Goal: Task Accomplishment & Management: Manage account settings

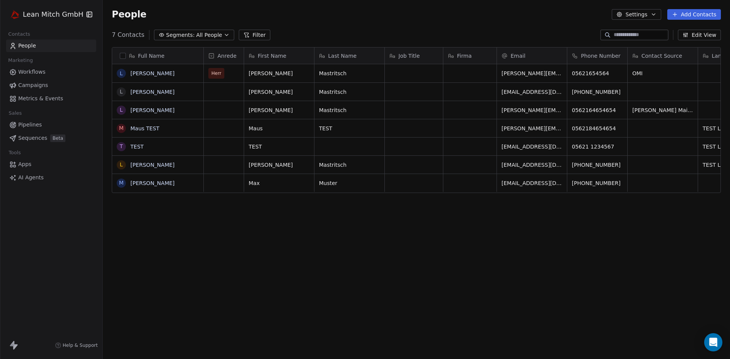
scroll to position [310, 622]
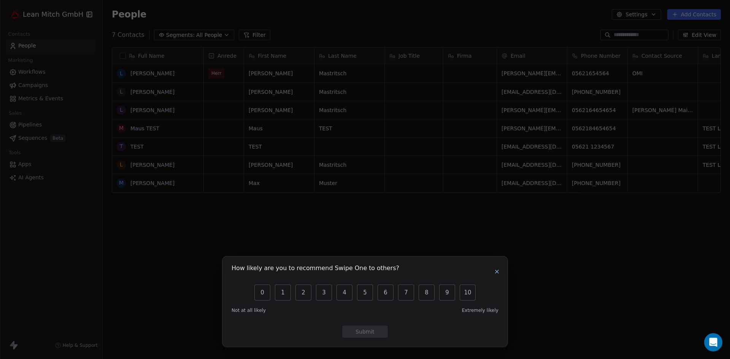
click at [496, 273] on icon "button" at bounding box center [497, 271] width 3 height 3
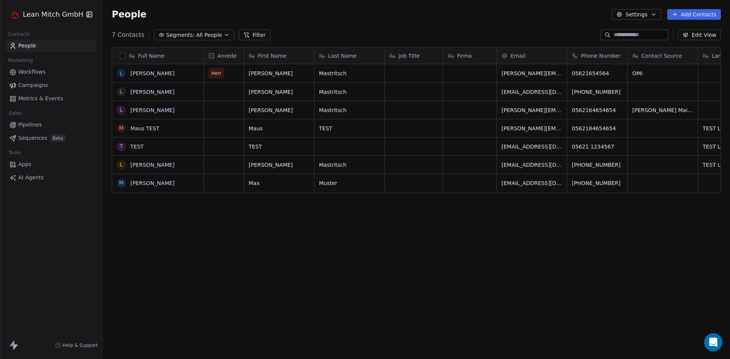
click at [35, 72] on span "Workflows" at bounding box center [31, 72] width 27 height 8
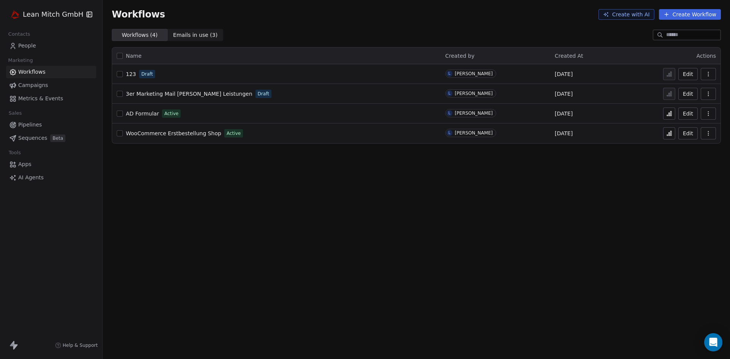
click at [34, 175] on span "AI Agents" at bounding box center [30, 178] width 25 height 8
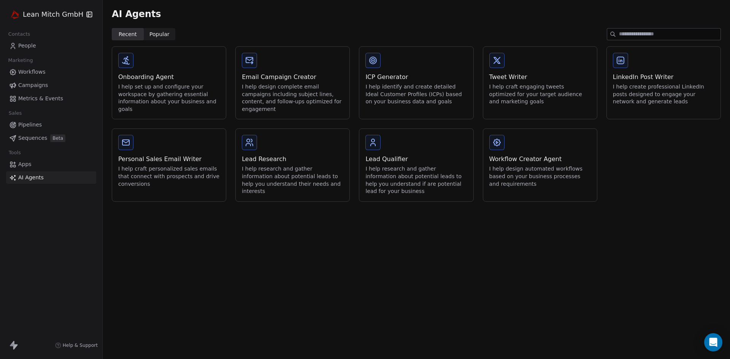
click at [33, 127] on span "Pipelines" at bounding box center [30, 125] width 24 height 8
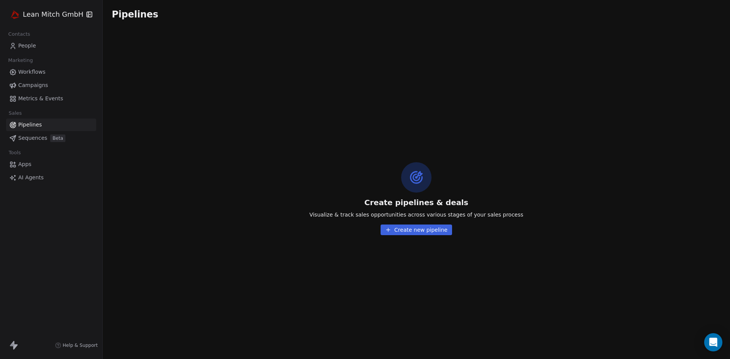
click at [24, 139] on span "Sequences" at bounding box center [32, 138] width 29 height 8
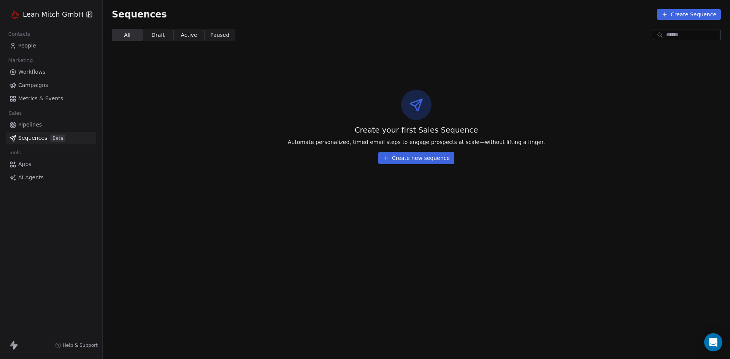
click at [33, 86] on span "Campaigns" at bounding box center [33, 85] width 30 height 8
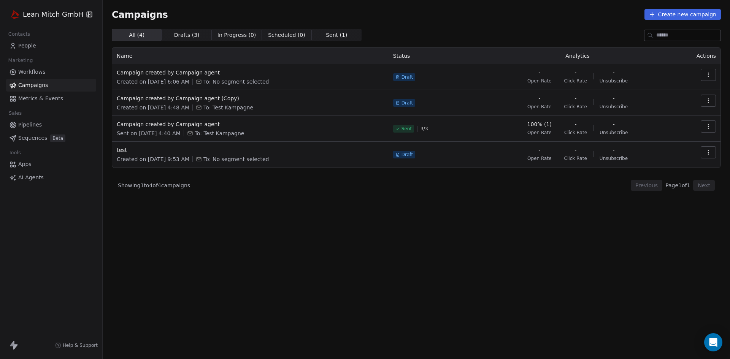
click at [40, 100] on span "Metrics & Events" at bounding box center [40, 99] width 45 height 8
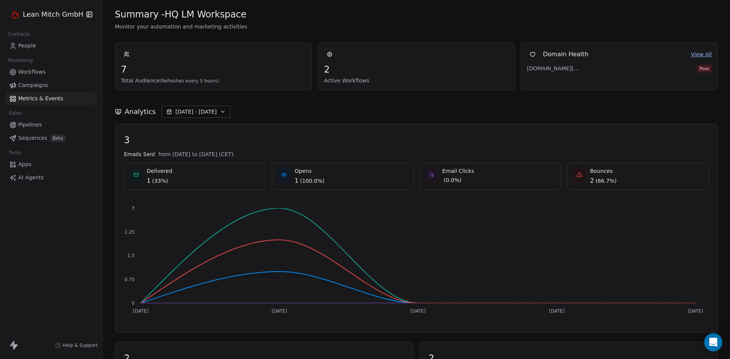
click at [35, 84] on span "Campaigns" at bounding box center [33, 85] width 30 height 8
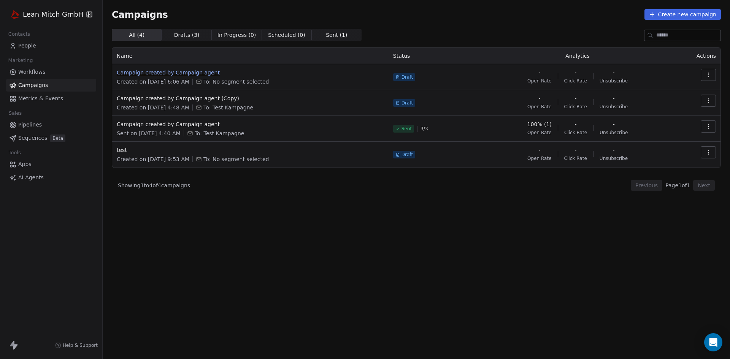
click at [194, 73] on span "Campaign created by Campaign agent" at bounding box center [250, 73] width 267 height 8
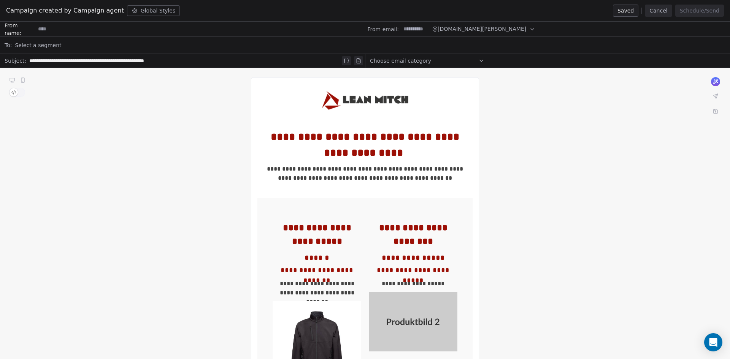
click at [421, 30] on input at bounding box center [416, 29] width 30 height 14
type input "*****"
click at [143, 30] on input at bounding box center [198, 29] width 327 height 14
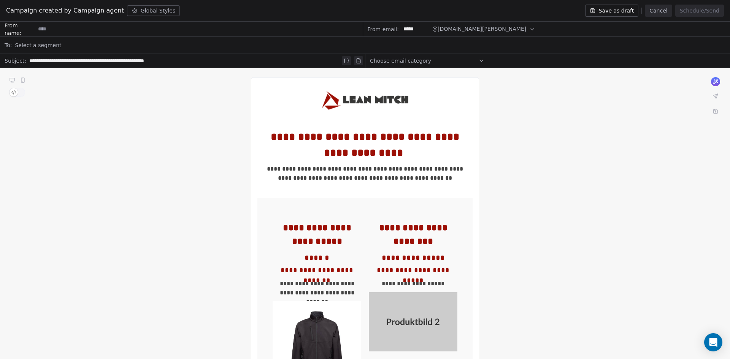
click at [178, 42] on div "Select a segment" at bounding box center [370, 45] width 711 height 17
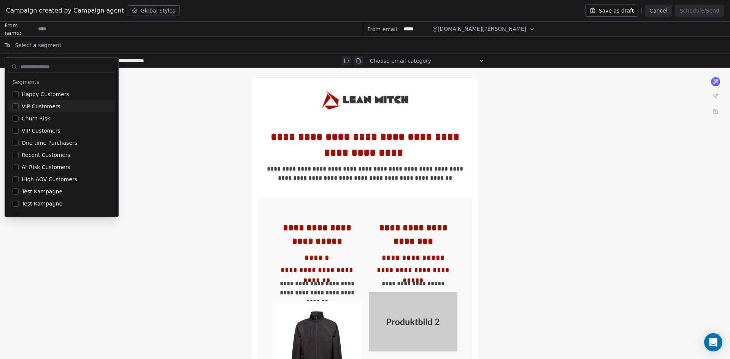
scroll to position [8, 0]
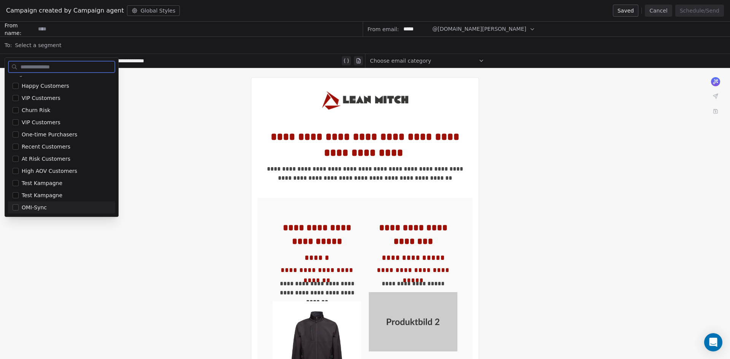
click at [17, 208] on button "Suggestions" at bounding box center [16, 208] width 6 height 6
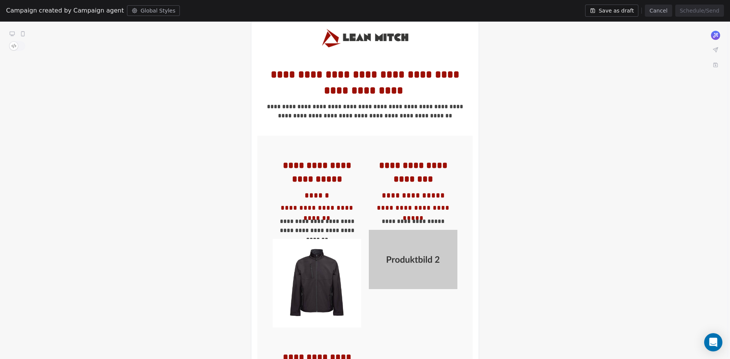
scroll to position [0, 0]
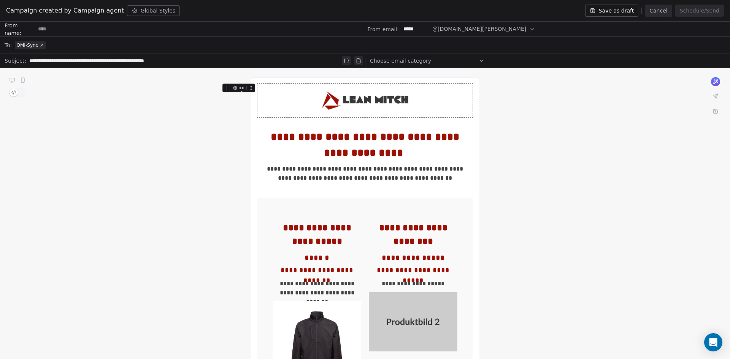
click at [665, 10] on button "Cancel" at bounding box center [658, 11] width 27 height 12
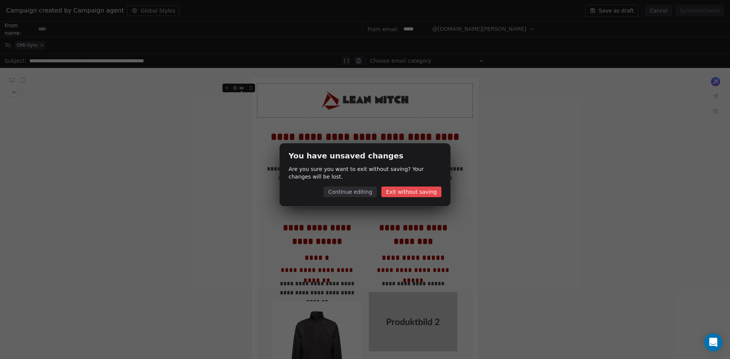
click at [354, 195] on button "Continue editing" at bounding box center [350, 192] width 53 height 11
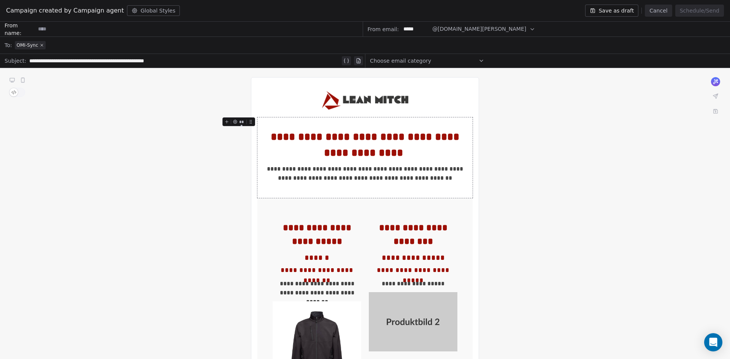
click at [666, 13] on button "Cancel" at bounding box center [658, 11] width 27 height 12
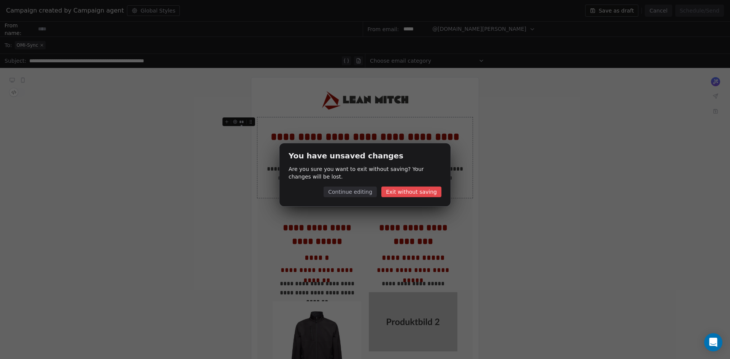
click at [402, 193] on button "Exit without saving" at bounding box center [411, 192] width 60 height 11
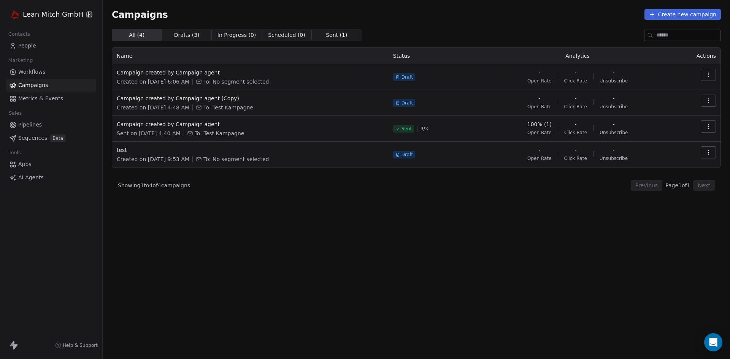
click at [712, 126] on button "button" at bounding box center [708, 127] width 15 height 12
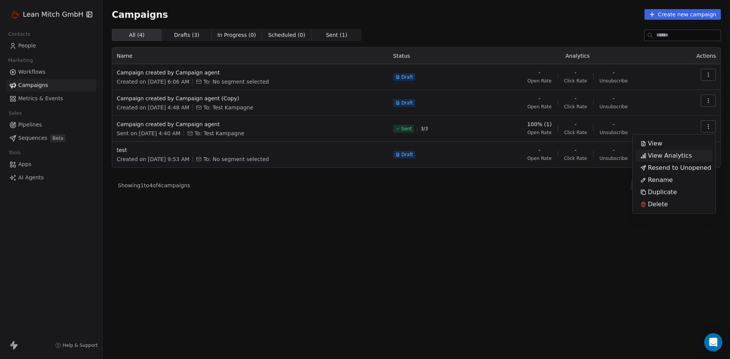
click at [686, 152] on span "View Analytics" at bounding box center [670, 155] width 44 height 9
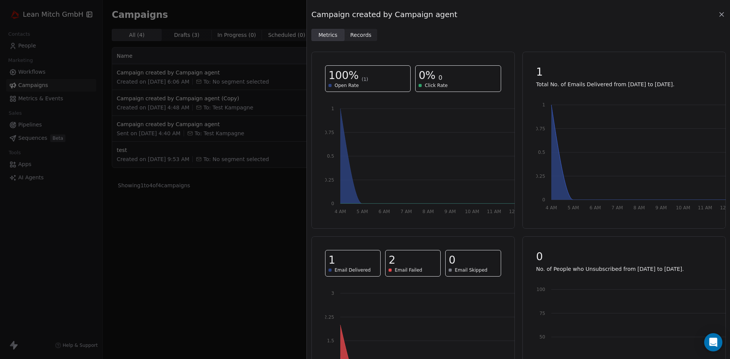
click at [721, 11] on icon at bounding box center [722, 15] width 8 height 8
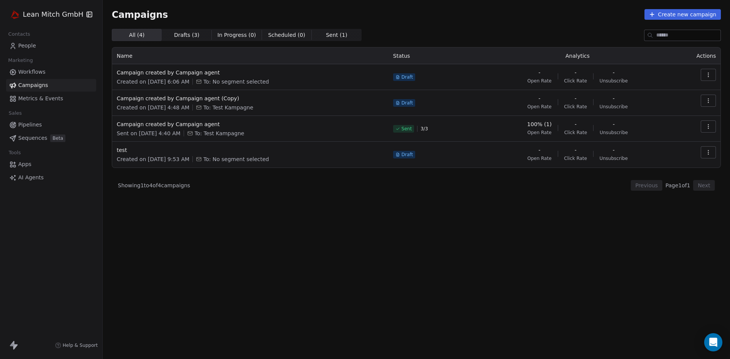
click at [25, 46] on span "People" at bounding box center [27, 46] width 18 height 8
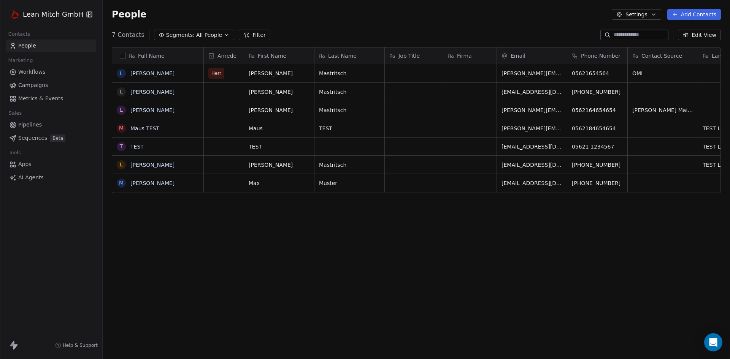
scroll to position [310, 622]
click at [27, 163] on span "Apps" at bounding box center [24, 164] width 13 height 8
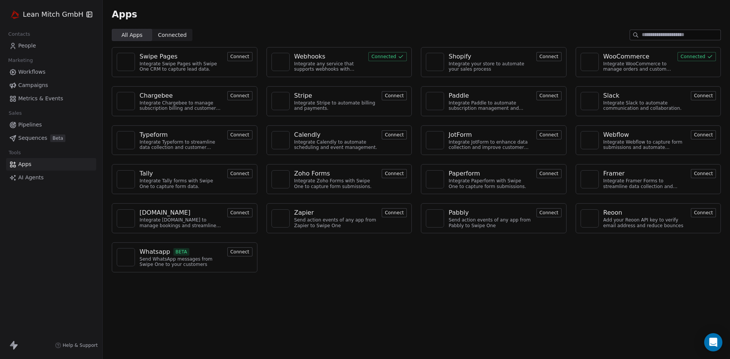
click at [167, 33] on span "Connected" at bounding box center [172, 35] width 29 height 8
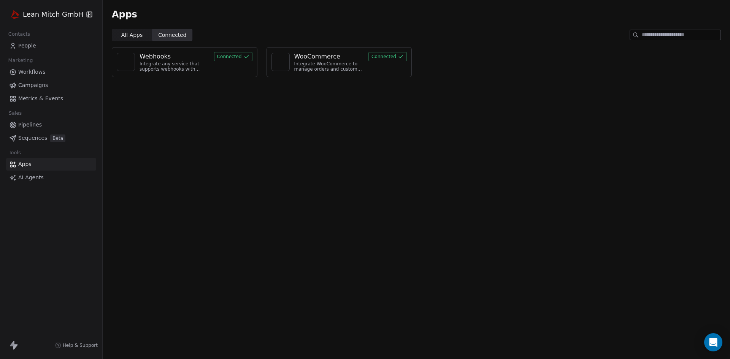
click at [137, 33] on span "All Apps" at bounding box center [131, 35] width 21 height 8
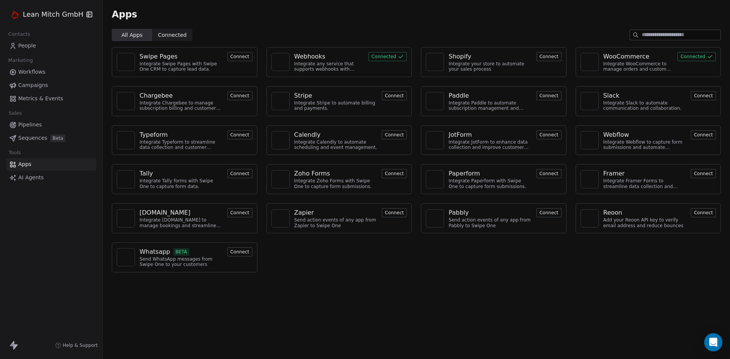
click at [50, 12] on html "[PERSON_NAME] GmbH Contacts People Marketing Workflows Campaigns Metrics & Even…" at bounding box center [365, 179] width 730 height 359
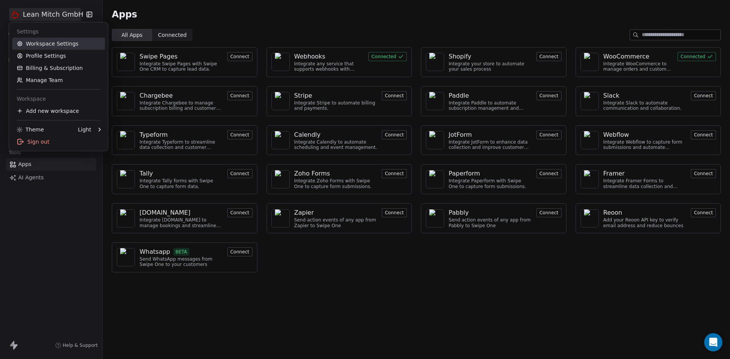
click at [54, 43] on link "Workspace Settings" at bounding box center [58, 44] width 93 height 12
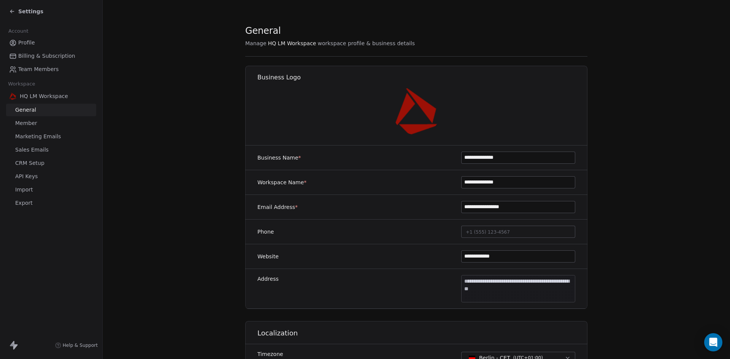
click at [29, 175] on span "API Keys" at bounding box center [26, 177] width 22 height 8
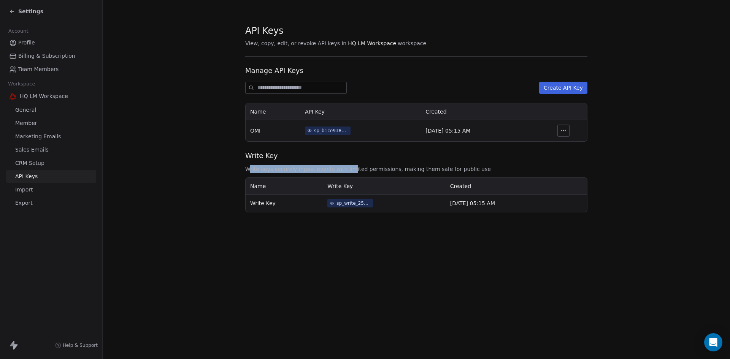
drag, startPoint x: 251, startPoint y: 169, endPoint x: 345, endPoint y: 167, distance: 94.3
click at [345, 167] on span "Write keys securely ingest events with limited permissions, making them safe fo…" at bounding box center [416, 169] width 342 height 8
drag, startPoint x: 393, startPoint y: 168, endPoint x: 468, endPoint y: 168, distance: 74.9
click at [468, 168] on span "Write keys securely ingest events with limited permissions, making them safe fo…" at bounding box center [416, 169] width 342 height 8
click at [431, 173] on div "Write Key Write keys securely ingest events with limited permissions, making th…" at bounding box center [416, 182] width 342 height 62
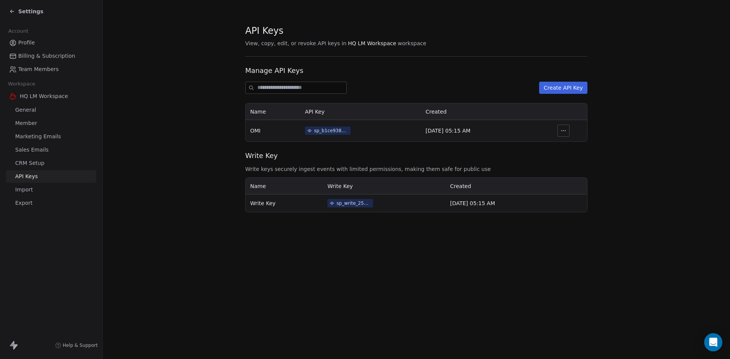
click at [382, 210] on td "sp_write_25457e353db741c6a620ca9df5da9edd" at bounding box center [384, 203] width 122 height 17
click at [566, 132] on icon "button" at bounding box center [564, 131] width 6 height 6
click at [618, 121] on section "API Keys View, copy, edit, or revoke API keys in HQ LM Workspace workspace Mana…" at bounding box center [417, 118] width 628 height 237
click at [702, 131] on section "API Keys View, copy, edit, or revoke API keys in HQ LM Workspace workspace Mana…" at bounding box center [417, 118] width 628 height 237
click at [12, 12] on icon at bounding box center [12, 11] width 6 height 6
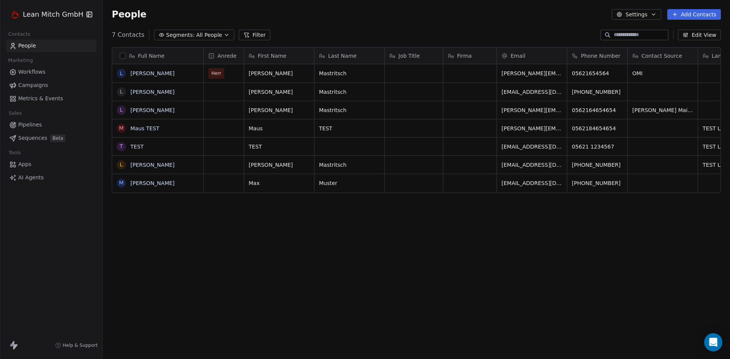
scroll to position [310, 622]
click at [695, 33] on button "Edit View" at bounding box center [699, 35] width 43 height 11
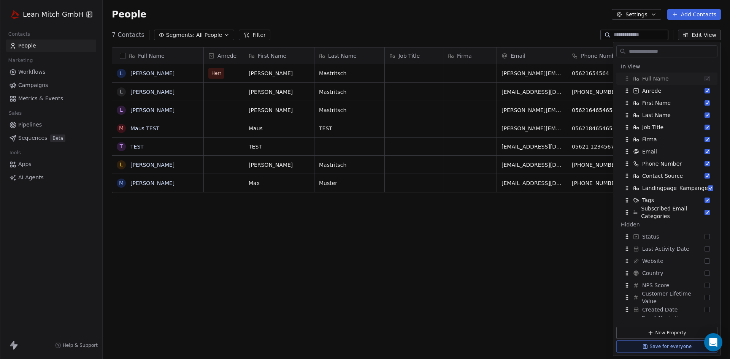
click at [383, 24] on div "People Settings Add Contacts" at bounding box center [417, 14] width 628 height 29
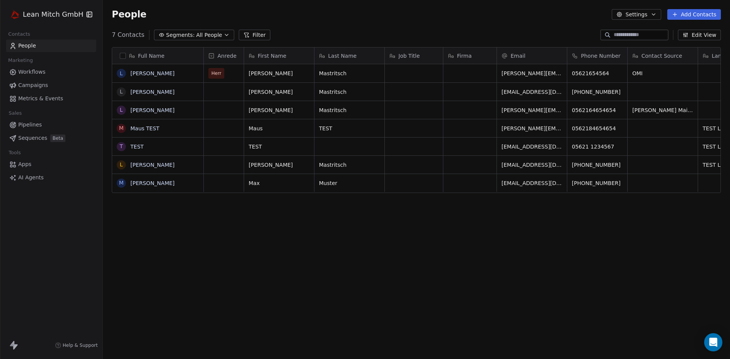
click at [420, 44] on div "Full Name L [PERSON_NAME] L [PERSON_NAME] L [PERSON_NAME] M [PERSON_NAME] TEST …" at bounding box center [417, 199] width 628 height 316
click at [243, 34] on button "Filter" at bounding box center [255, 35] width 32 height 11
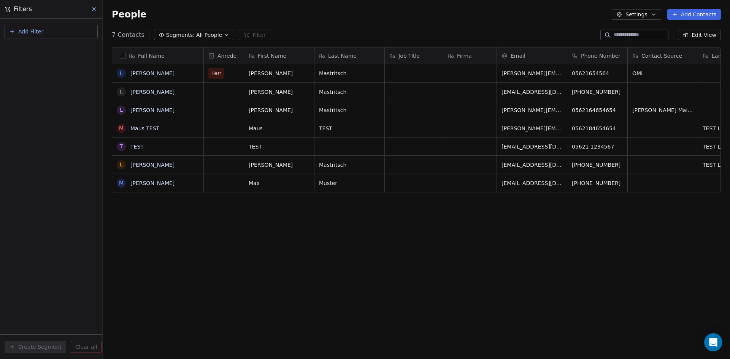
click at [205, 34] on span "All People" at bounding box center [209, 35] width 26 height 8
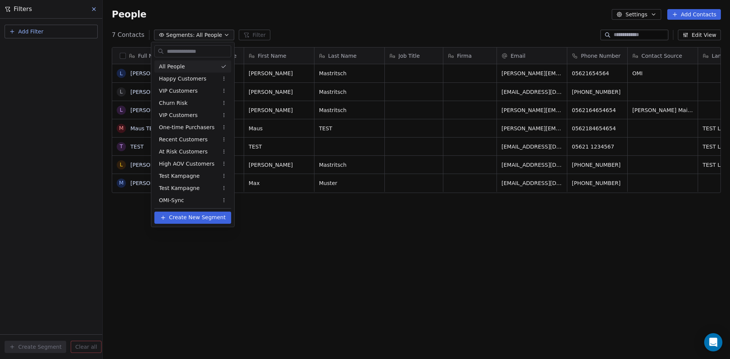
click at [357, 37] on html "[PERSON_NAME] GmbH Contacts People Marketing Workflows Campaigns Metrics & Even…" at bounding box center [365, 179] width 730 height 359
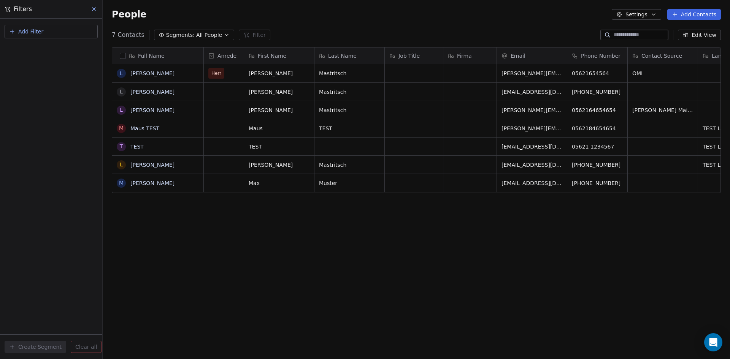
click at [653, 12] on icon "button" at bounding box center [654, 14] width 6 height 6
click at [636, 33] on span "Contact Properties" at bounding box center [657, 31] width 49 height 8
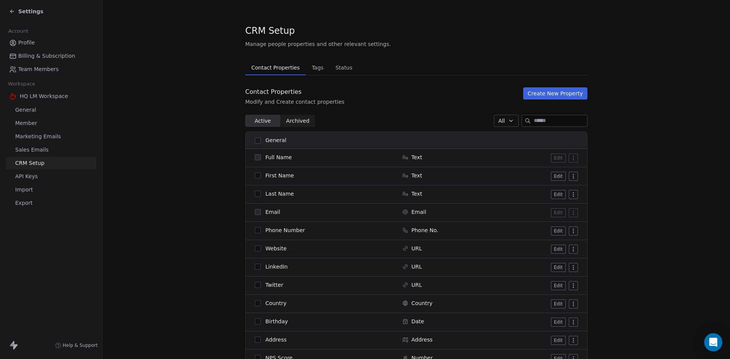
click at [12, 11] on icon at bounding box center [12, 11] width 6 height 6
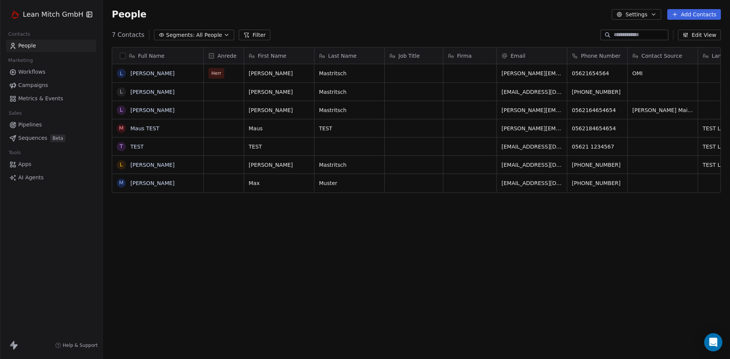
scroll to position [310, 622]
click at [678, 11] on icon at bounding box center [675, 14] width 6 height 6
click at [707, 33] on span "Create new contact" at bounding box center [698, 31] width 52 height 8
click at [439, 111] on html "Lean [PERSON_NAME] GmbH Contacts People Marketing Workflows Campaigns Metrics &…" at bounding box center [365, 179] width 730 height 359
click at [705, 14] on button "Add Contacts" at bounding box center [694, 14] width 54 height 11
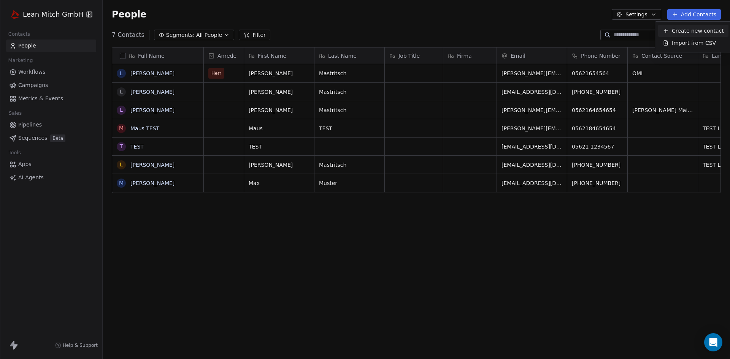
click at [672, 29] on div "Create new contact" at bounding box center [693, 31] width 61 height 8
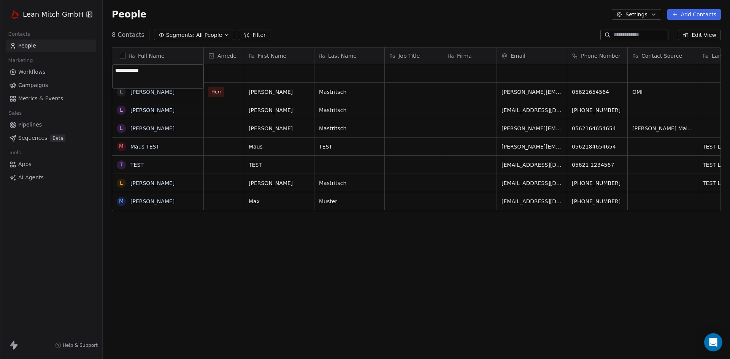
type textarea "**********"
click at [219, 74] on html "**********" at bounding box center [365, 179] width 730 height 359
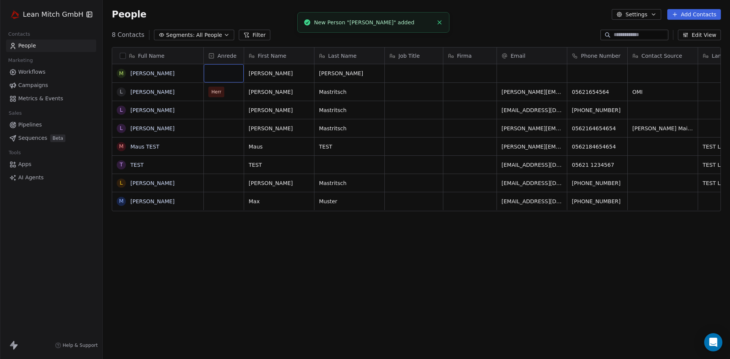
click at [224, 72] on div "grid" at bounding box center [224, 73] width 40 height 18
click at [224, 73] on div "grid" at bounding box center [224, 73] width 40 height 18
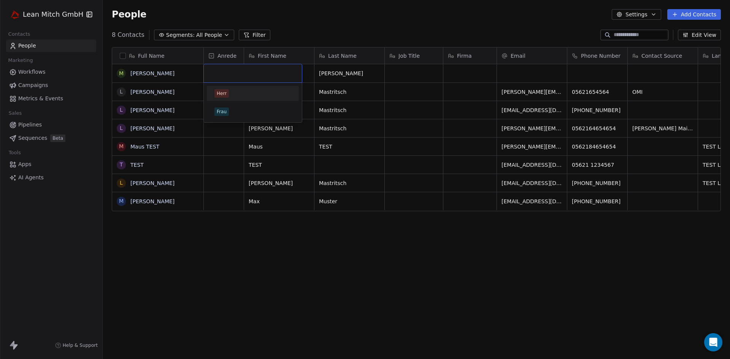
click at [226, 95] on span "Herr" at bounding box center [222, 93] width 14 height 8
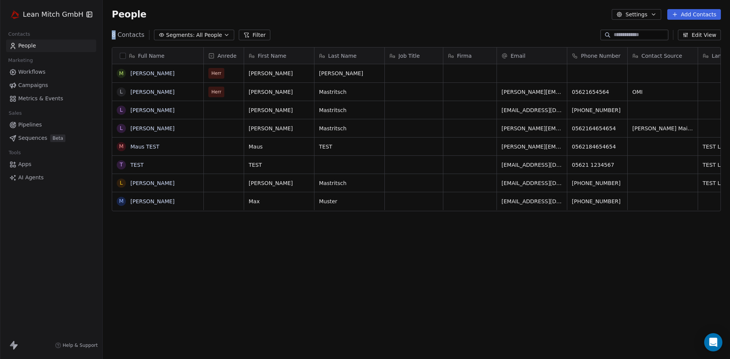
drag, startPoint x: 115, startPoint y: 34, endPoint x: 108, endPoint y: 34, distance: 7.2
click at [108, 34] on div "8 Contacts Segments: All People Filter Edit View" at bounding box center [417, 35] width 628 height 12
click at [285, 24] on div "People Settings Add Contacts" at bounding box center [417, 14] width 628 height 29
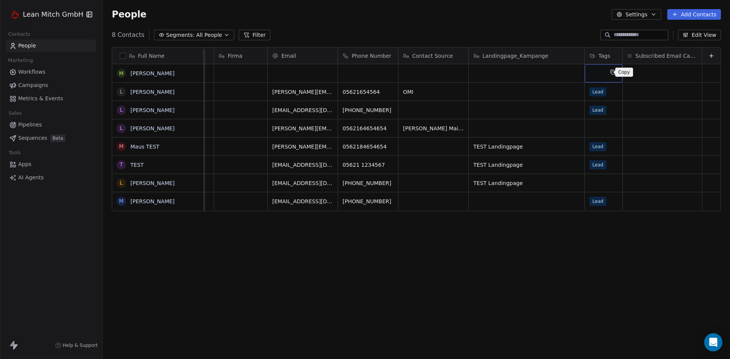
click at [609, 73] on button "grid" at bounding box center [613, 72] width 9 height 9
click at [590, 73] on div "grid" at bounding box center [604, 73] width 38 height 18
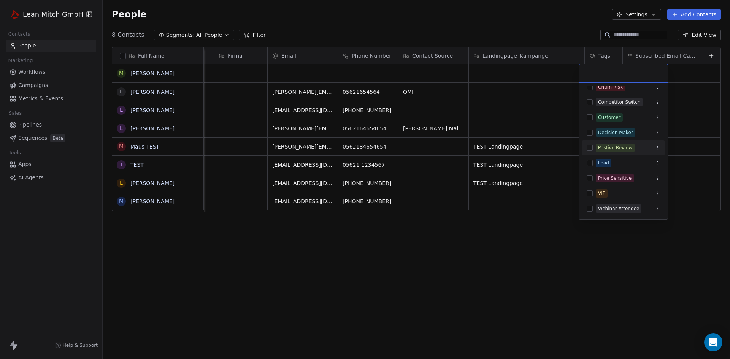
scroll to position [0, 0]
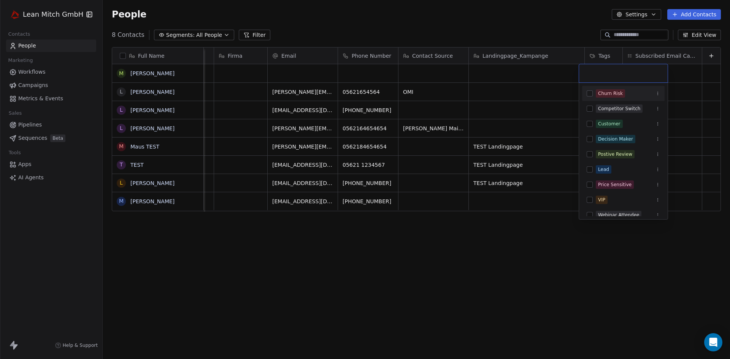
click at [411, 57] on html "[PERSON_NAME] GmbH Contacts People Marketing Workflows Campaigns Metrics & Even…" at bounding box center [365, 179] width 730 height 359
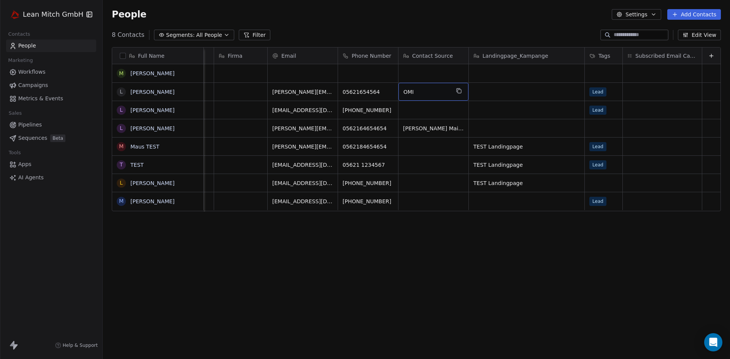
drag, startPoint x: 409, startPoint y: 91, endPoint x: 396, endPoint y: 92, distance: 13.7
click at [399, 92] on div "OMI" at bounding box center [434, 92] width 70 height 18
drag, startPoint x: 398, startPoint y: 91, endPoint x: 414, endPoint y: 92, distance: 16.4
click at [414, 92] on span "OMI" at bounding box center [427, 92] width 46 height 8
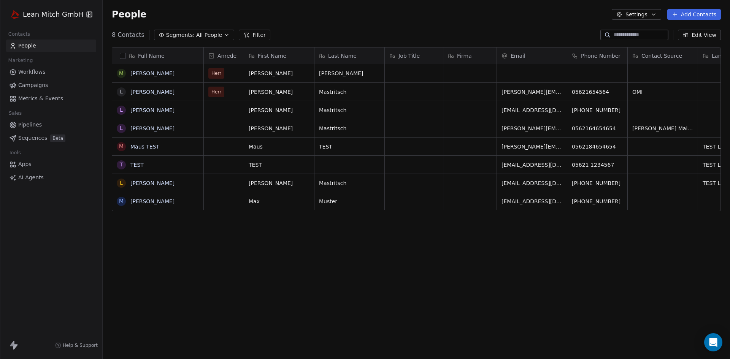
click at [646, 10] on button "Settings" at bounding box center [636, 14] width 49 height 11
click at [643, 34] on span "Contact Properties" at bounding box center [657, 31] width 49 height 8
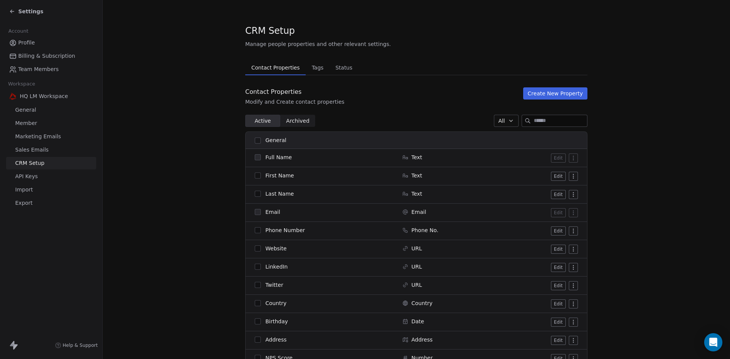
click at [555, 95] on button "Create New Property" at bounding box center [555, 93] width 64 height 12
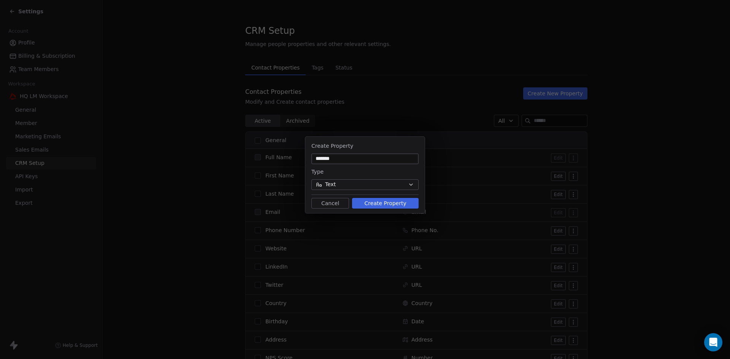
type input "*******"
click at [378, 181] on button "Text" at bounding box center [364, 185] width 107 height 11
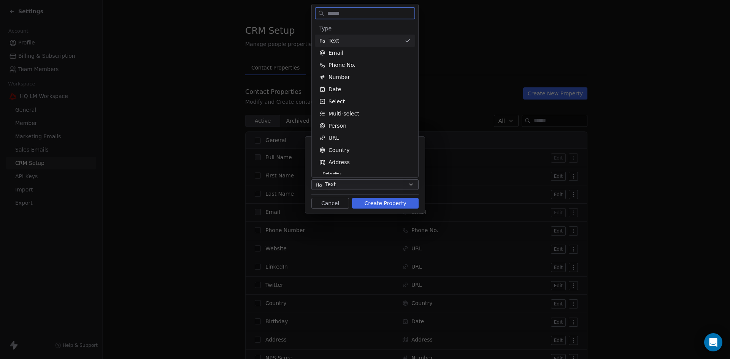
click at [350, 39] on div "Text" at bounding box center [360, 41] width 82 height 8
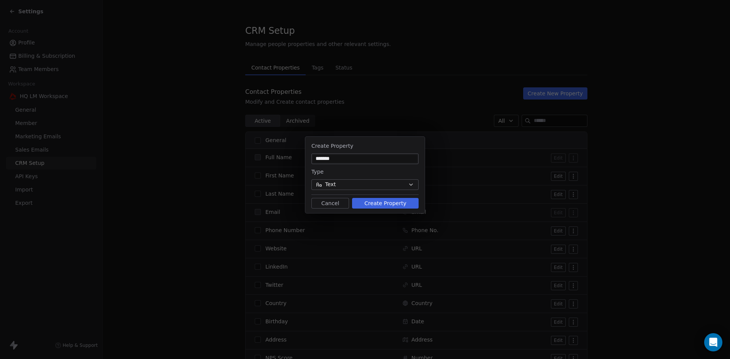
click at [377, 187] on button "Text" at bounding box center [364, 185] width 107 height 11
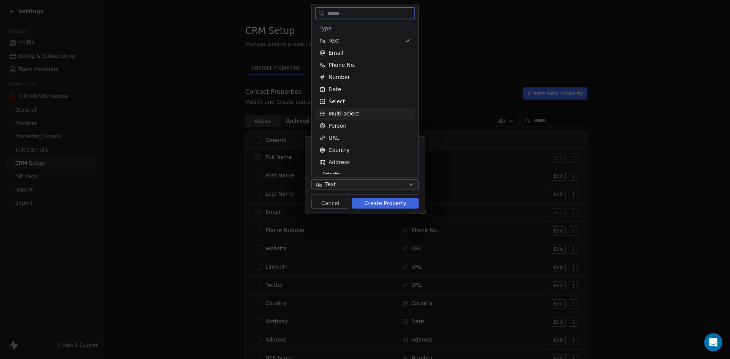
click at [376, 110] on div "Multi-select" at bounding box center [364, 114] width 91 height 8
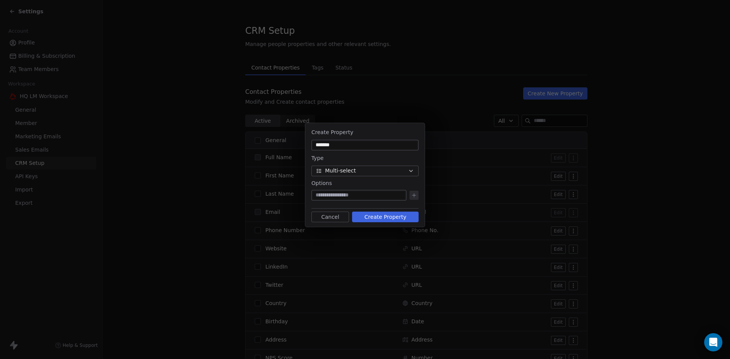
click at [376, 194] on input at bounding box center [359, 196] width 92 height 8
type input "*"
click at [412, 196] on icon at bounding box center [414, 195] width 6 height 6
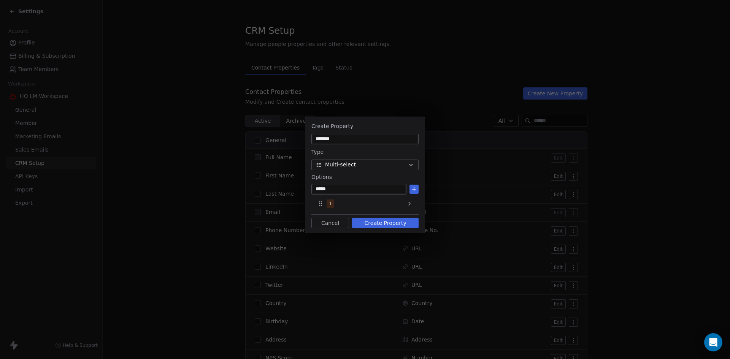
type input "*****"
click at [416, 188] on icon at bounding box center [414, 189] width 6 height 6
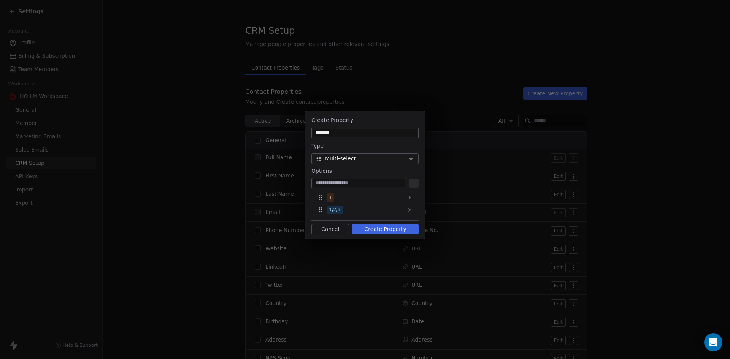
click at [361, 159] on button "Multi-select" at bounding box center [364, 159] width 107 height 11
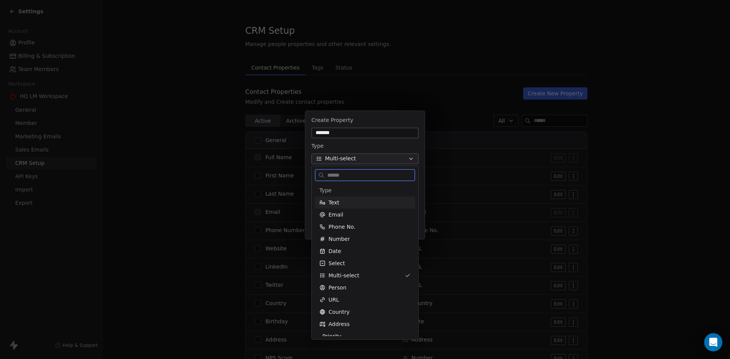
click at [331, 203] on span "Text" at bounding box center [334, 203] width 11 height 8
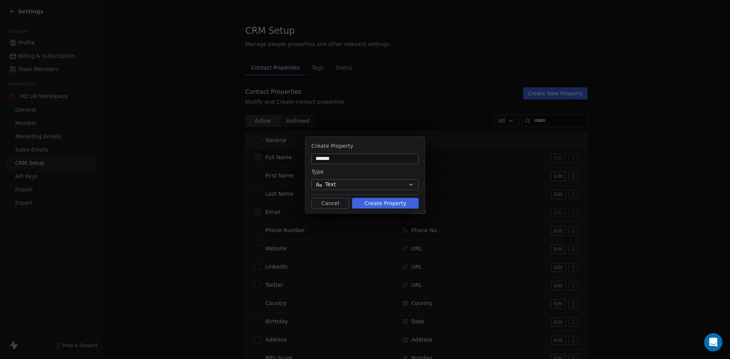
click at [371, 204] on button "Create Property" at bounding box center [385, 203] width 67 height 11
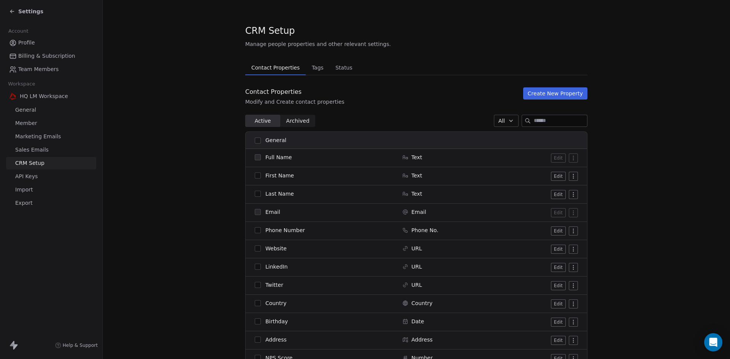
click at [11, 9] on icon at bounding box center [12, 11] width 6 height 6
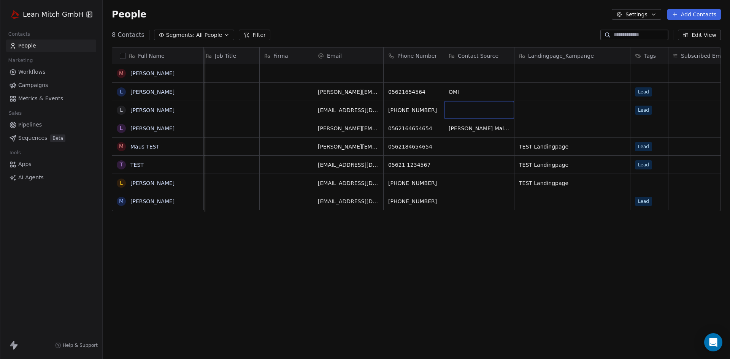
scroll to position [0, 235]
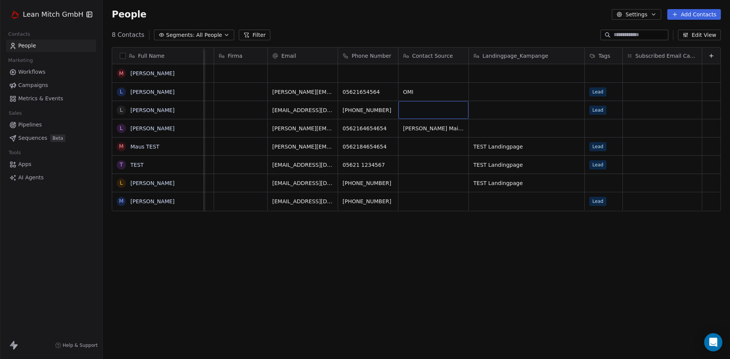
click at [697, 11] on button "Add Contacts" at bounding box center [694, 14] width 54 height 11
click at [679, 28] on span "Create new contact" at bounding box center [698, 31] width 52 height 8
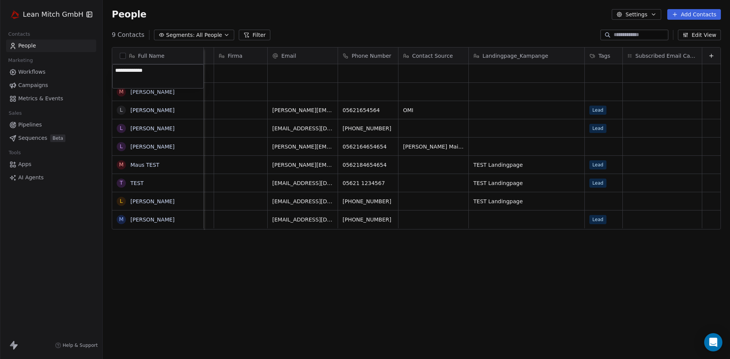
type textarea "**********"
click at [292, 70] on html "**********" at bounding box center [365, 179] width 730 height 359
click at [292, 70] on div "grid" at bounding box center [303, 73] width 70 height 18
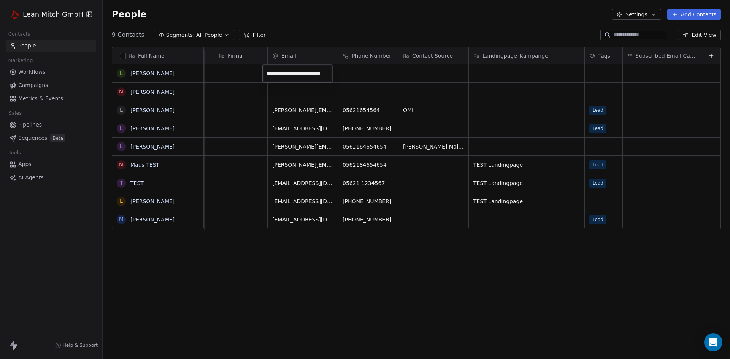
type input "**********"
click at [294, 38] on div "9 Contacts Segments: All People Filter Edit View" at bounding box center [417, 35] width 628 height 12
drag, startPoint x: 399, startPoint y: 147, endPoint x: 456, endPoint y: 152, distance: 57.3
drag, startPoint x: 410, startPoint y: 111, endPoint x: 396, endPoint y: 111, distance: 14.1
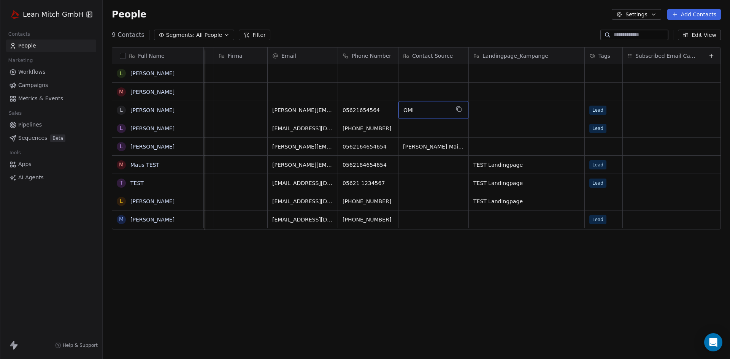
click at [399, 111] on div "OMI" at bounding box center [434, 110] width 70 height 18
drag, startPoint x: 445, startPoint y: 148, endPoint x: 389, endPoint y: 153, distance: 55.8
click at [26, 87] on span "Campaigns" at bounding box center [33, 85] width 30 height 8
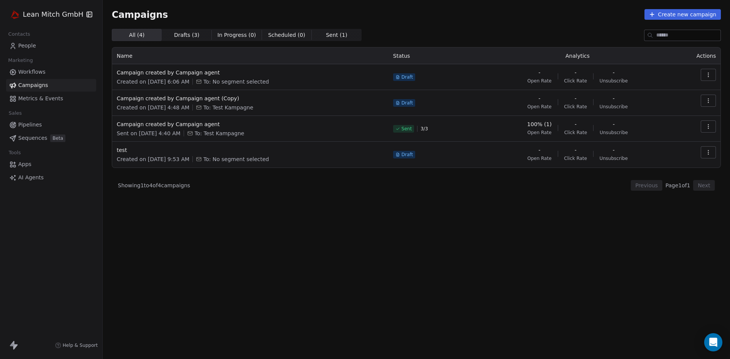
click at [26, 73] on span "Workflows" at bounding box center [31, 72] width 27 height 8
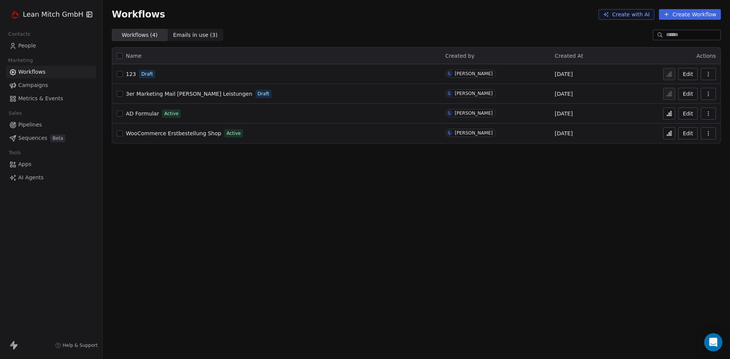
click at [693, 14] on button "Create Workflow" at bounding box center [690, 14] width 62 height 11
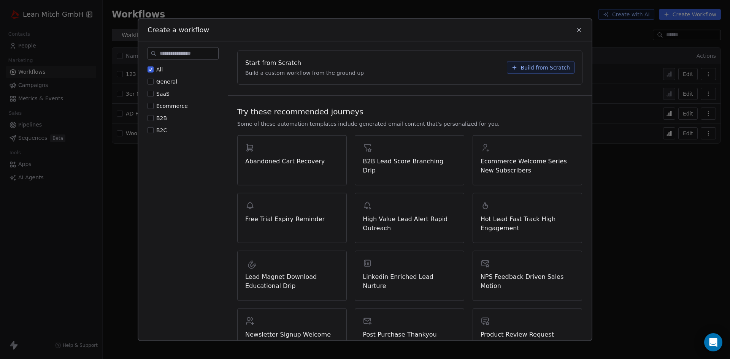
click at [154, 120] on label "B2B" at bounding box center [157, 118] width 19 height 8
click at [154, 120] on button "B2B" at bounding box center [151, 118] width 6 height 8
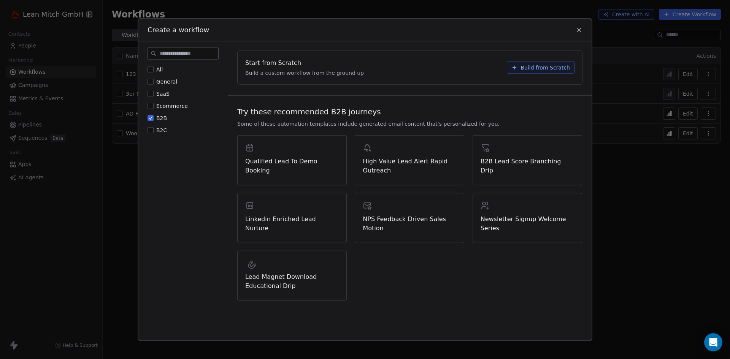
click at [531, 72] on button "Build from Scratch" at bounding box center [541, 67] width 68 height 12
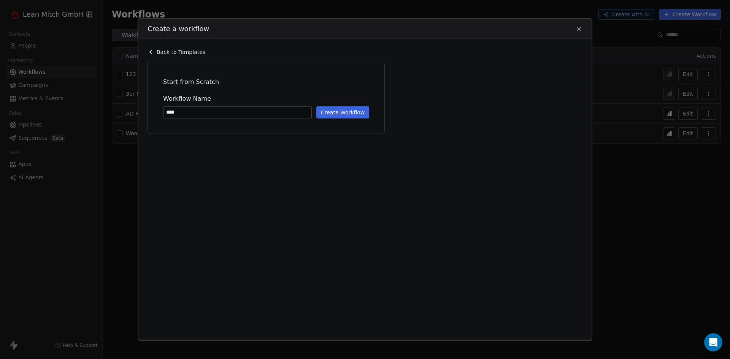
type input "****"
click at [359, 114] on button "Create Workflow" at bounding box center [342, 112] width 53 height 12
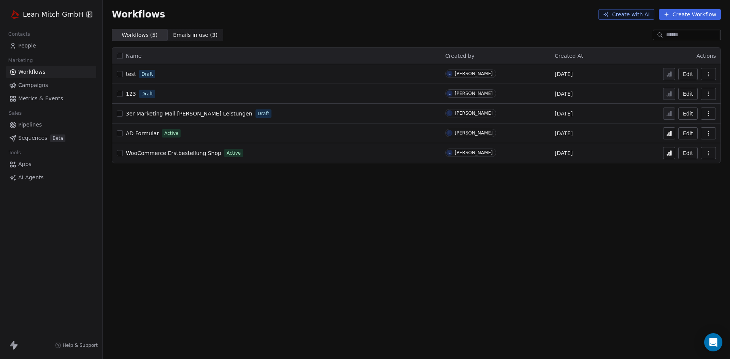
click at [132, 77] on span "test" at bounding box center [131, 74] width 10 height 6
click at [23, 46] on span "People" at bounding box center [27, 46] width 18 height 8
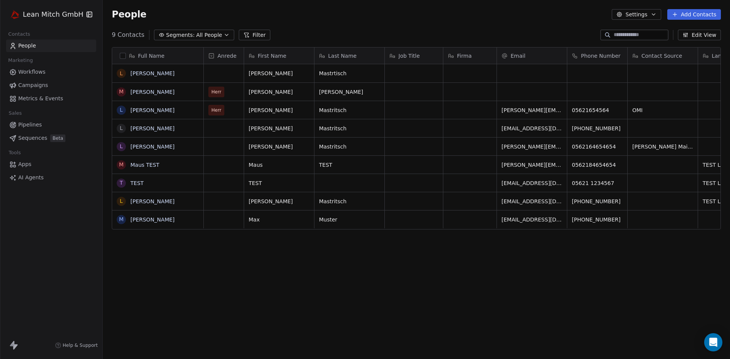
scroll to position [310, 622]
click at [49, 14] on html "Lean Mitch GmbH Contacts People Marketing Workflows Campaigns Metrics & Events …" at bounding box center [365, 179] width 730 height 359
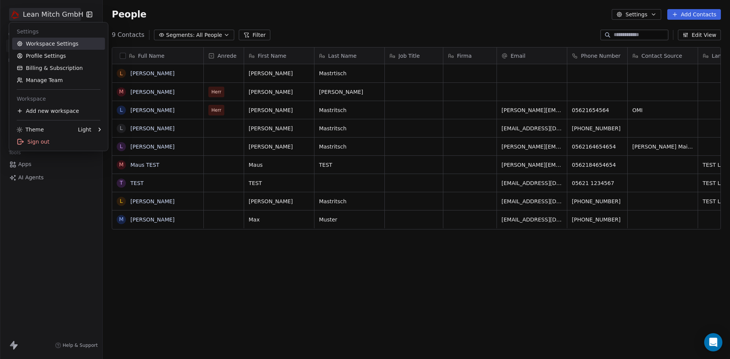
click at [37, 42] on link "Workspace Settings" at bounding box center [58, 44] width 93 height 12
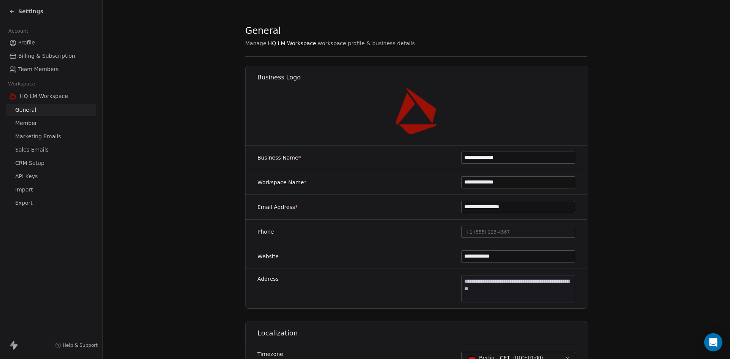
click at [30, 181] on link "API Keys" at bounding box center [51, 176] width 90 height 13
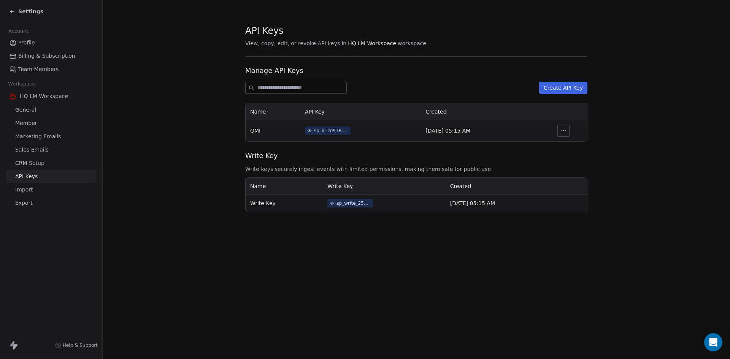
click at [16, 8] on div "Settings" at bounding box center [26, 12] width 34 height 8
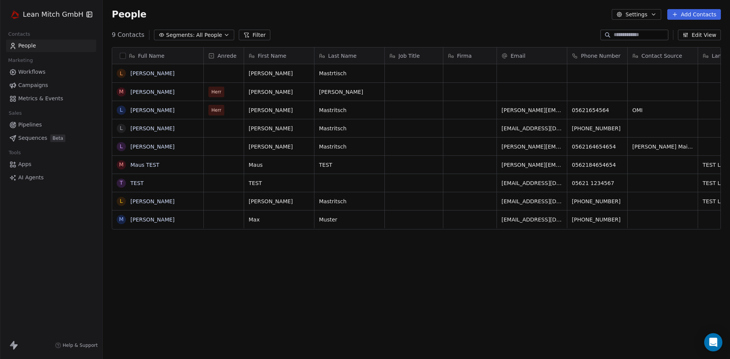
scroll to position [310, 622]
click at [32, 165] on link "Apps" at bounding box center [51, 164] width 90 height 13
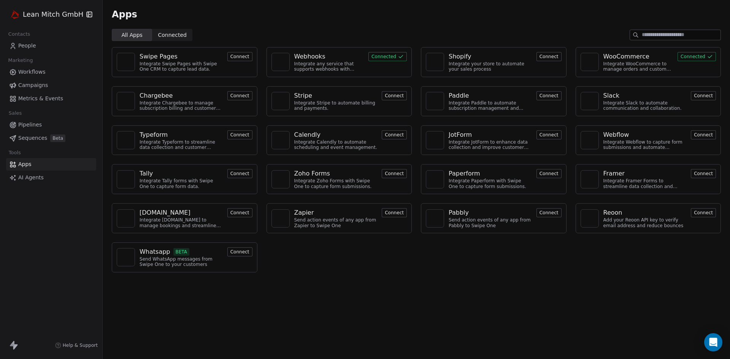
click at [168, 34] on span "Connected" at bounding box center [172, 35] width 29 height 8
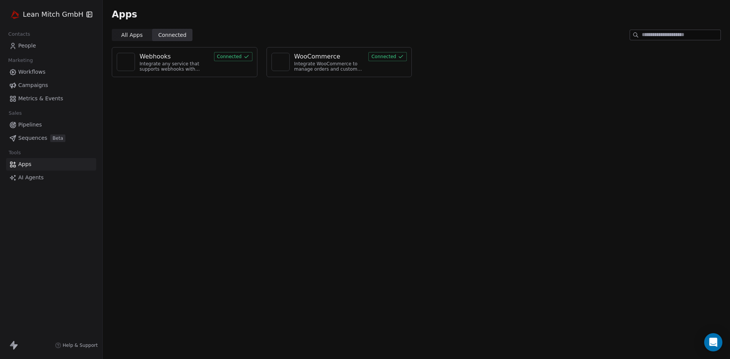
click at [331, 59] on div "WooCommerce" at bounding box center [317, 56] width 46 height 9
